Goal: Information Seeking & Learning: Find specific fact

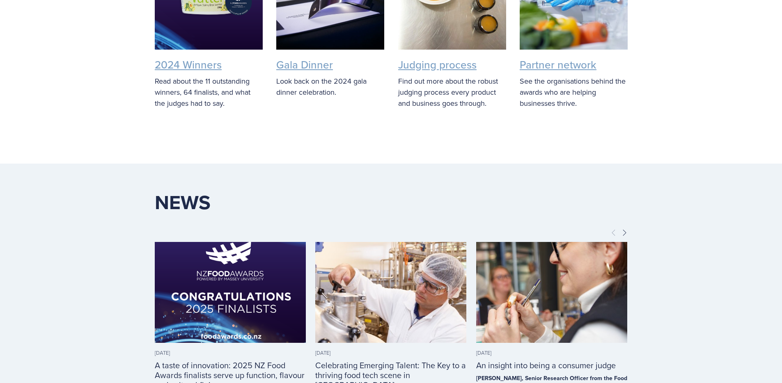
scroll to position [2464, 0]
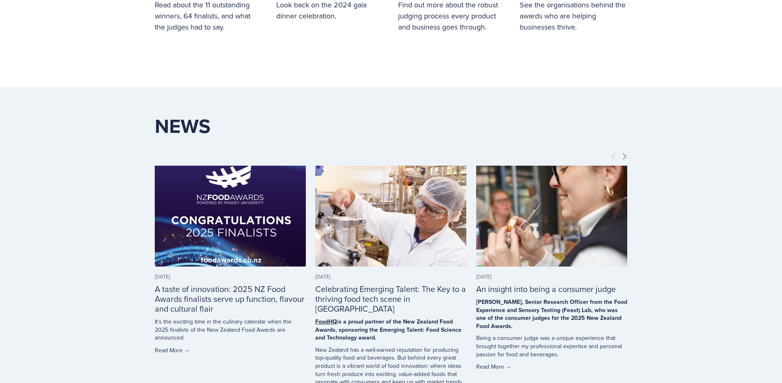
click at [179, 346] on link "Read More →" at bounding box center [230, 350] width 151 height 8
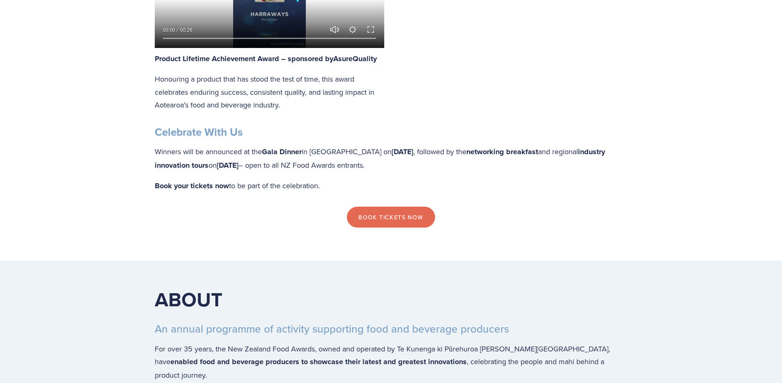
scroll to position [1550, 0]
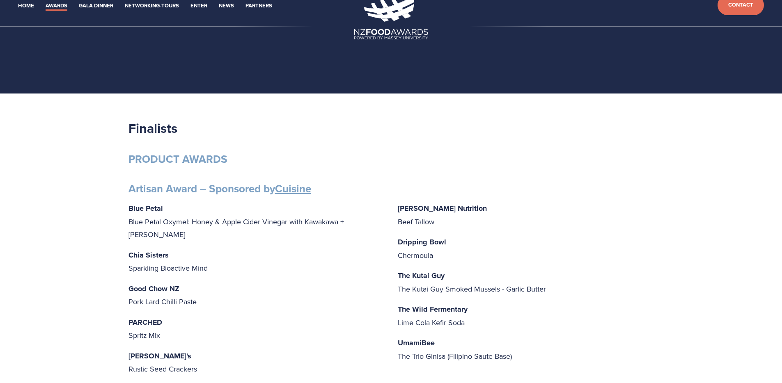
scroll to position [18, 0]
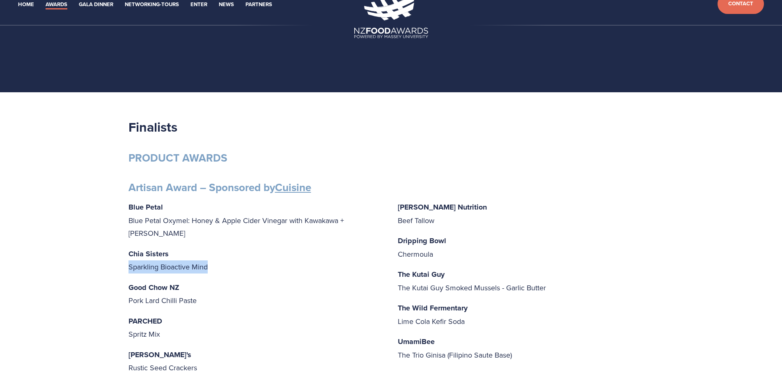
drag, startPoint x: 211, startPoint y: 257, endPoint x: 121, endPoint y: 257, distance: 89.9
copy p "Sparkling Bioactive Mind"
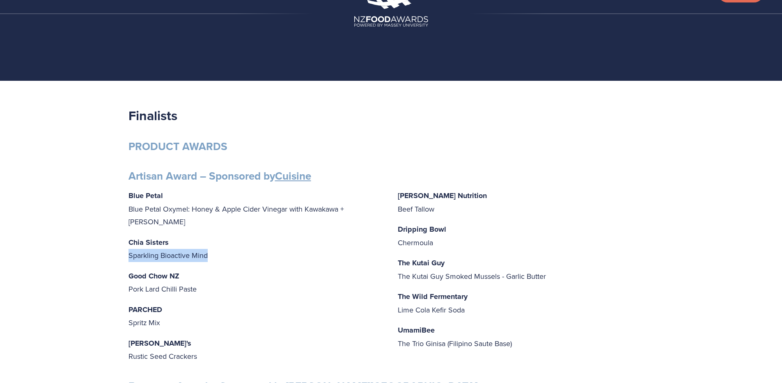
scroll to position [0, 0]
